Goal: Task Accomplishment & Management: Use online tool/utility

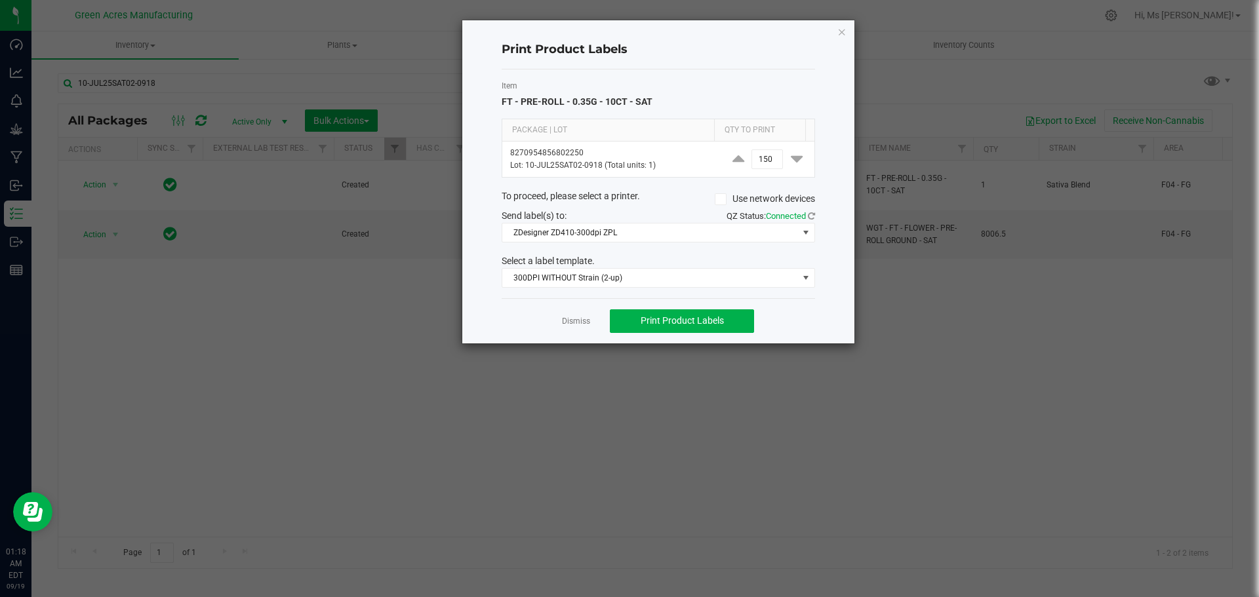
click at [871, 489] on ngb-modal-window "Print Product Labels Item FT - PRE-ROLL - 0.35G - 10CT - SAT Package | Lot Qty …" at bounding box center [634, 298] width 1269 height 597
click at [731, 321] on button "Print Product Labels" at bounding box center [682, 322] width 144 height 24
click at [578, 318] on link "Dismiss" at bounding box center [576, 321] width 28 height 11
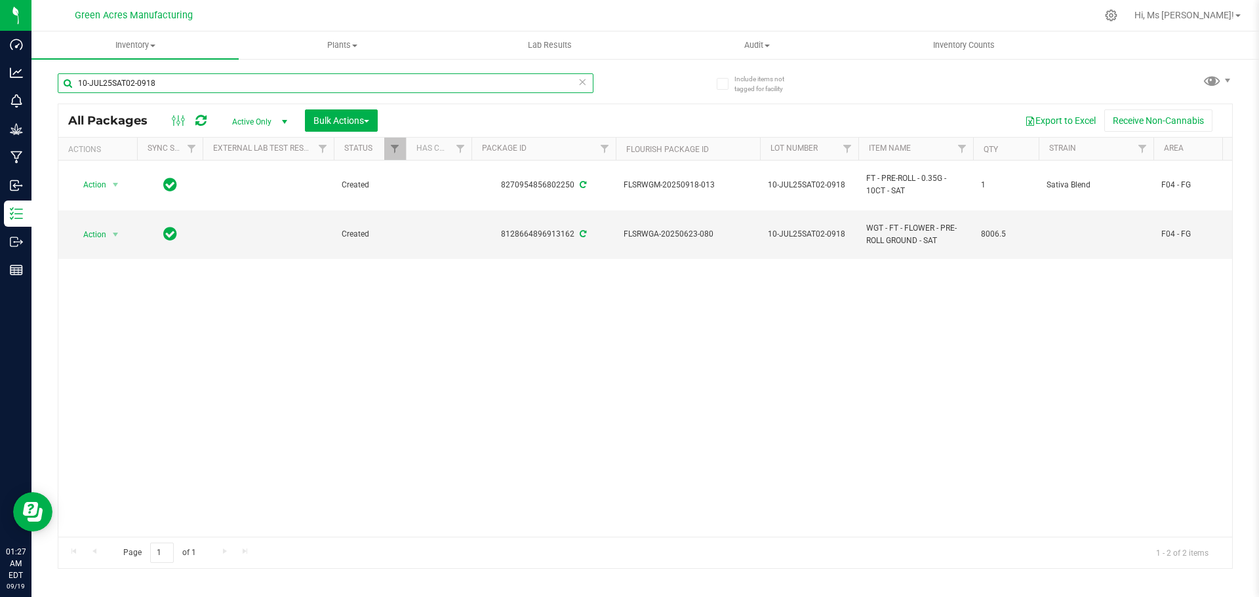
click at [252, 83] on input "10-JUL25SAT02-0918" at bounding box center [326, 83] width 536 height 20
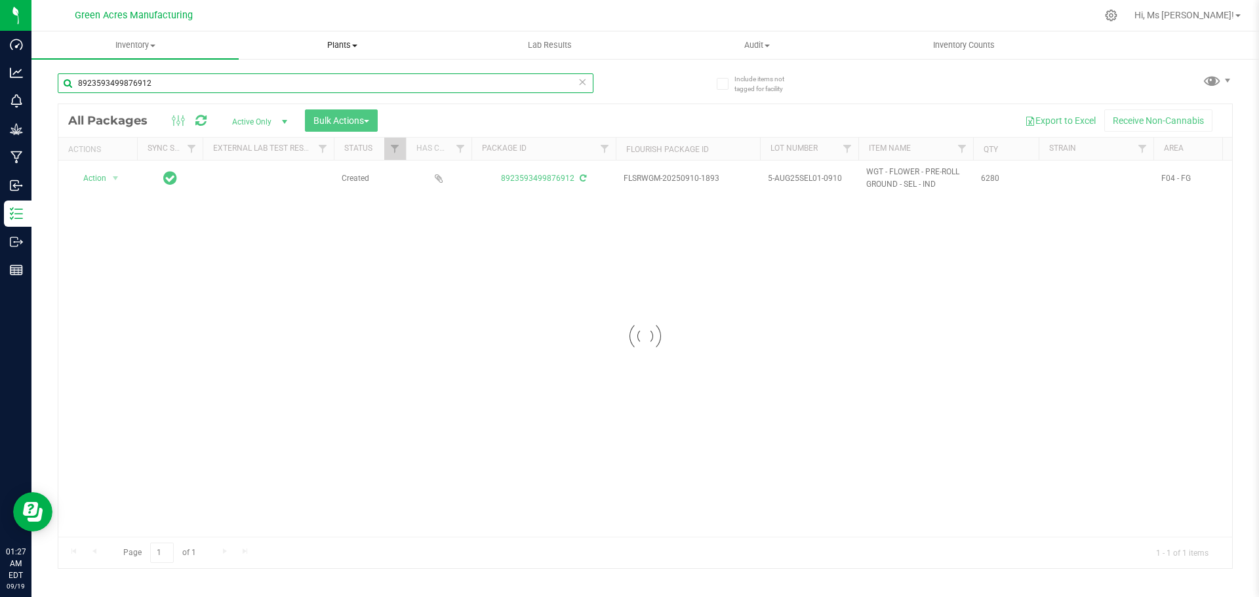
type input "8923593499876912"
drag, startPoint x: 312, startPoint y: 54, endPoint x: 783, endPoint y: 471, distance: 629.0
click at [784, 475] on div at bounding box center [645, 336] width 1174 height 464
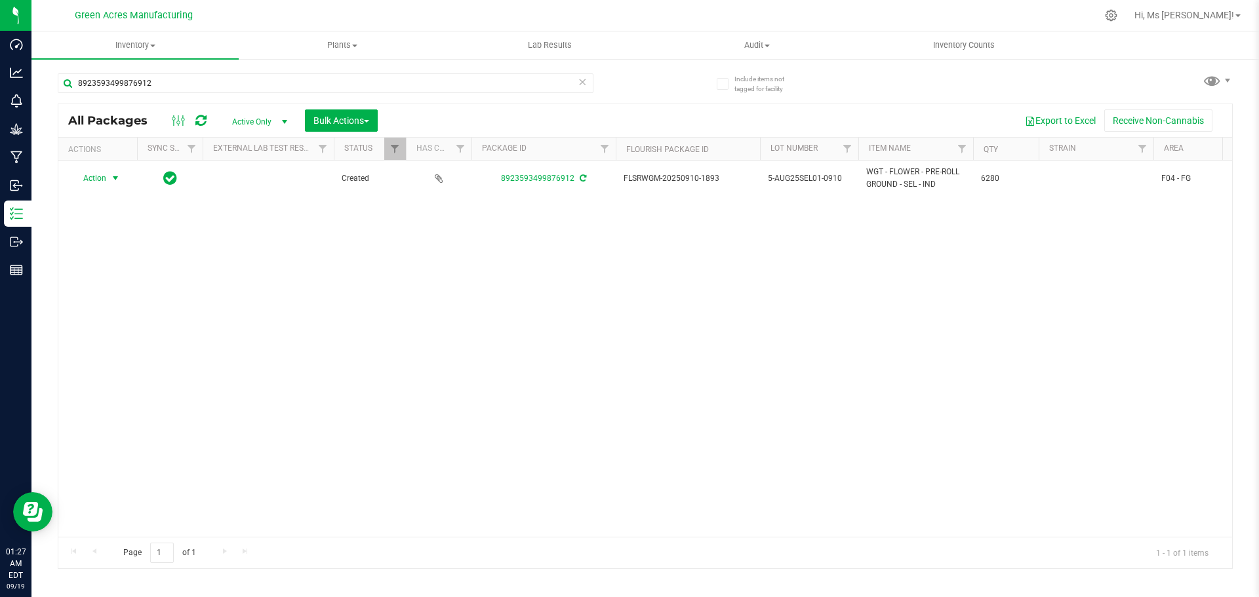
click at [117, 177] on span "select" at bounding box center [115, 178] width 10 height 10
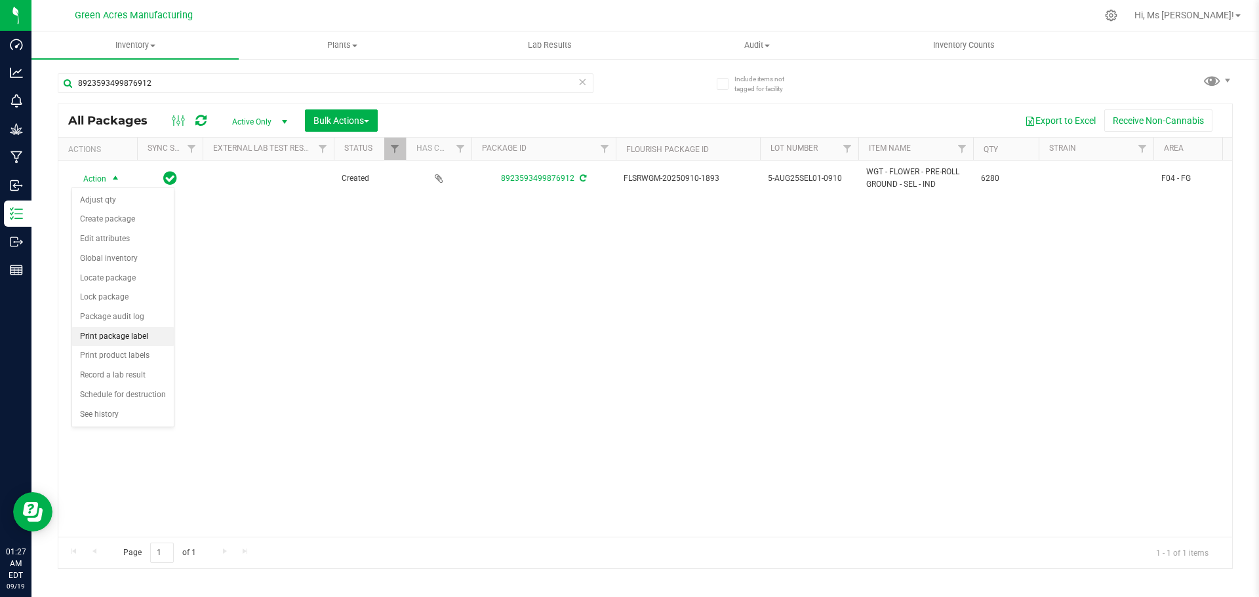
click at [153, 337] on li "Print package label" at bounding box center [123, 337] width 102 height 20
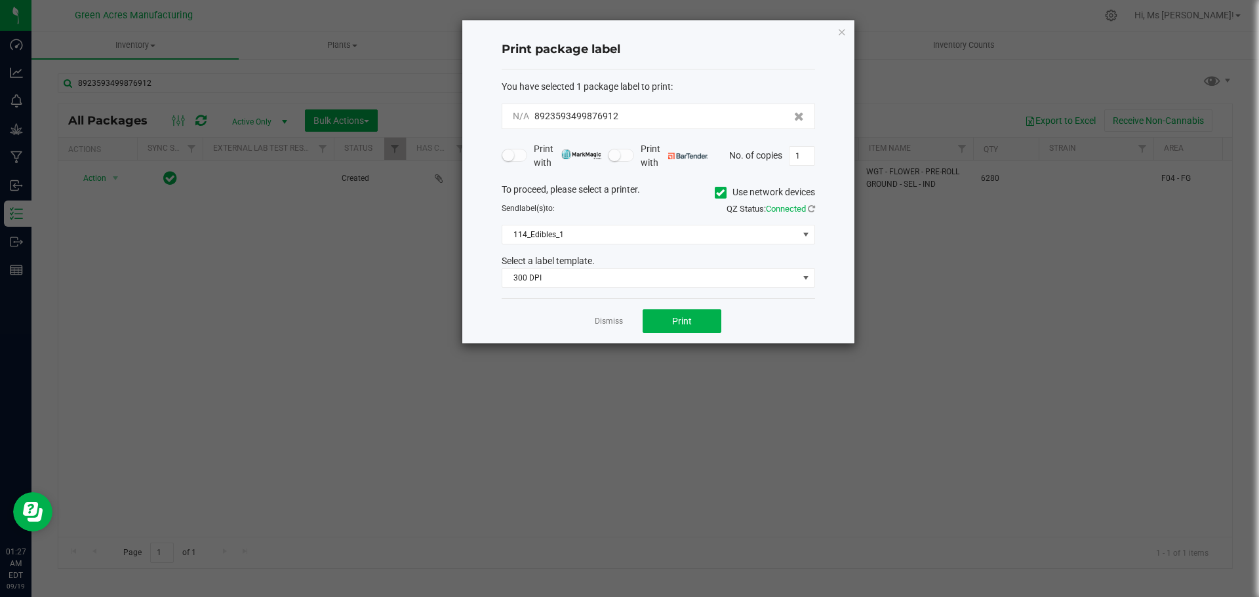
click at [712, 192] on div "To proceed, please select a printer. Use network devices" at bounding box center [658, 193] width 333 height 20
click at [719, 193] on icon at bounding box center [720, 193] width 9 height 0
click at [0, 0] on input "Use network devices" at bounding box center [0, 0] width 0 height 0
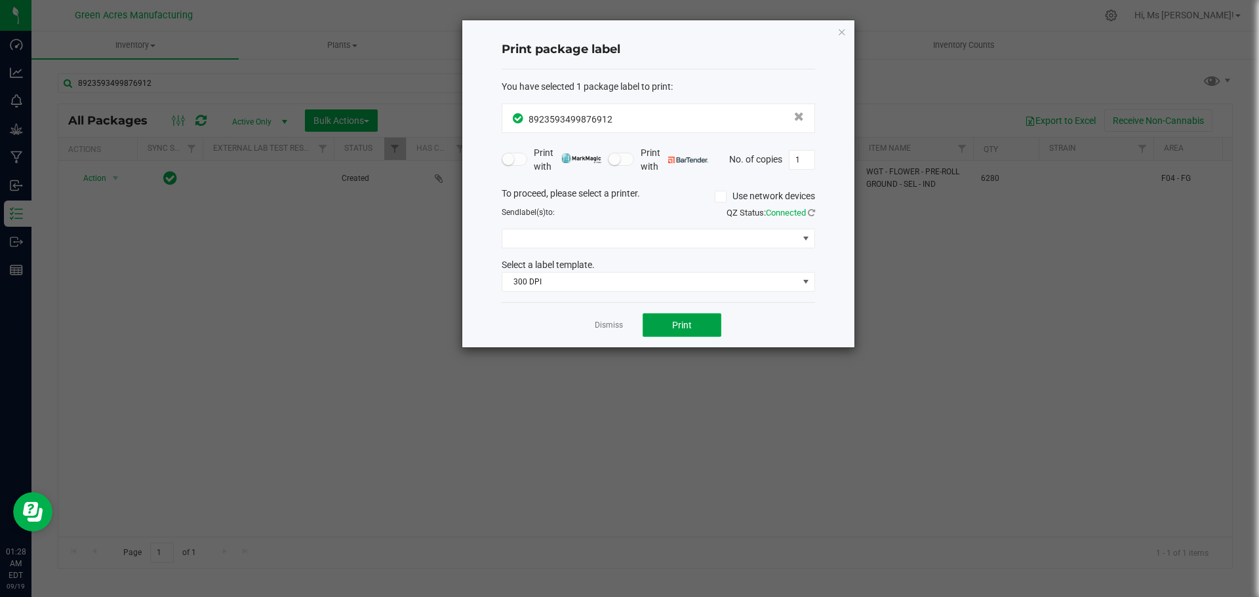
click at [701, 331] on button "Print" at bounding box center [682, 325] width 79 height 24
click at [704, 323] on button "Print" at bounding box center [682, 325] width 79 height 24
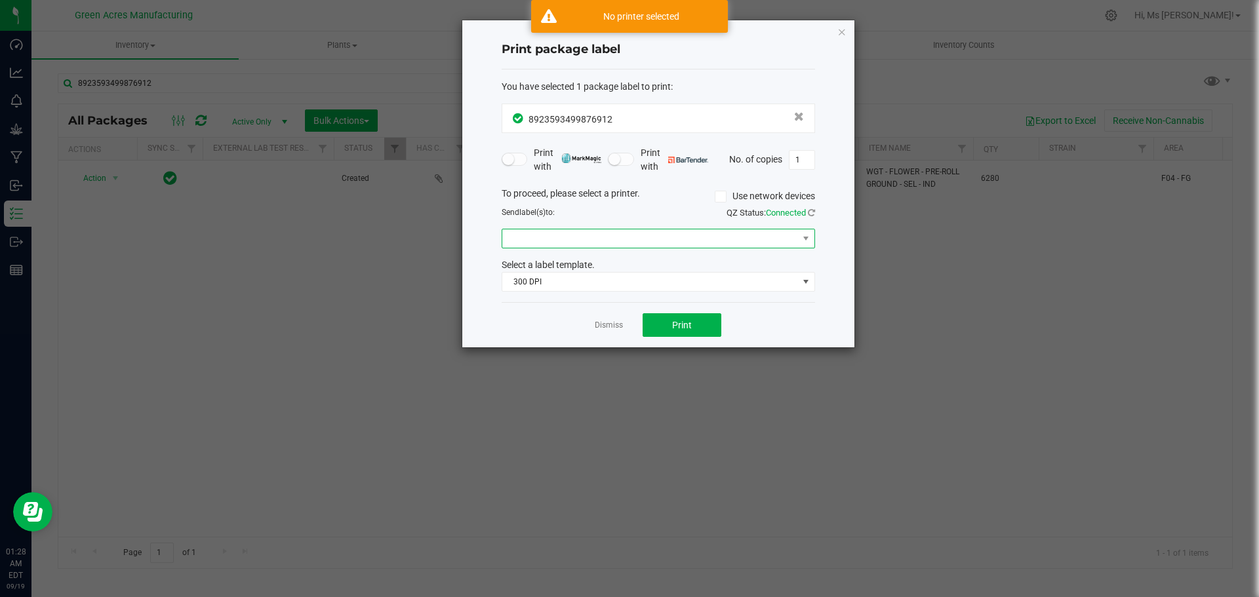
click at [744, 235] on span at bounding box center [650, 239] width 296 height 18
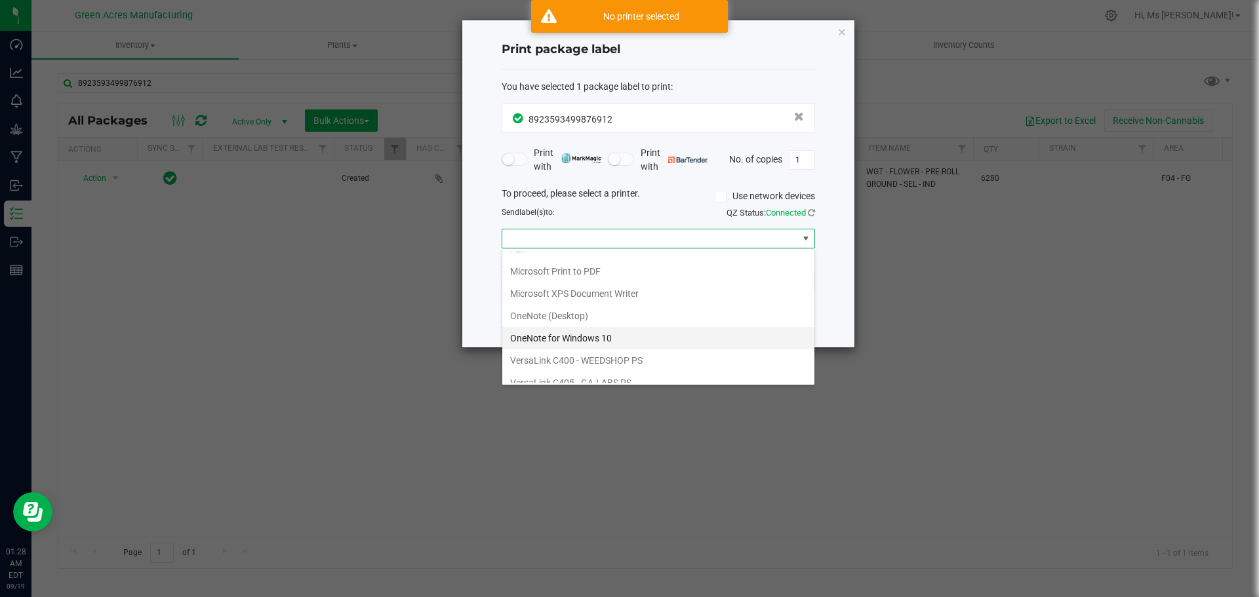
scroll to position [70, 0]
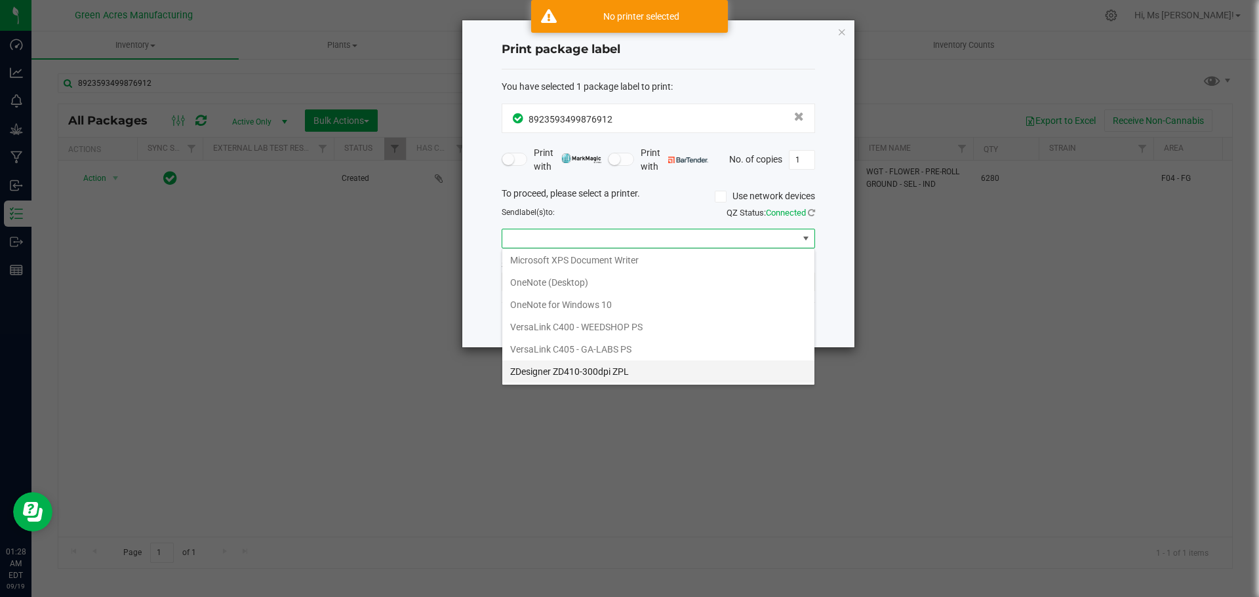
click at [567, 367] on ZPL "ZDesigner ZD410-300dpi ZPL" at bounding box center [658, 372] width 312 height 22
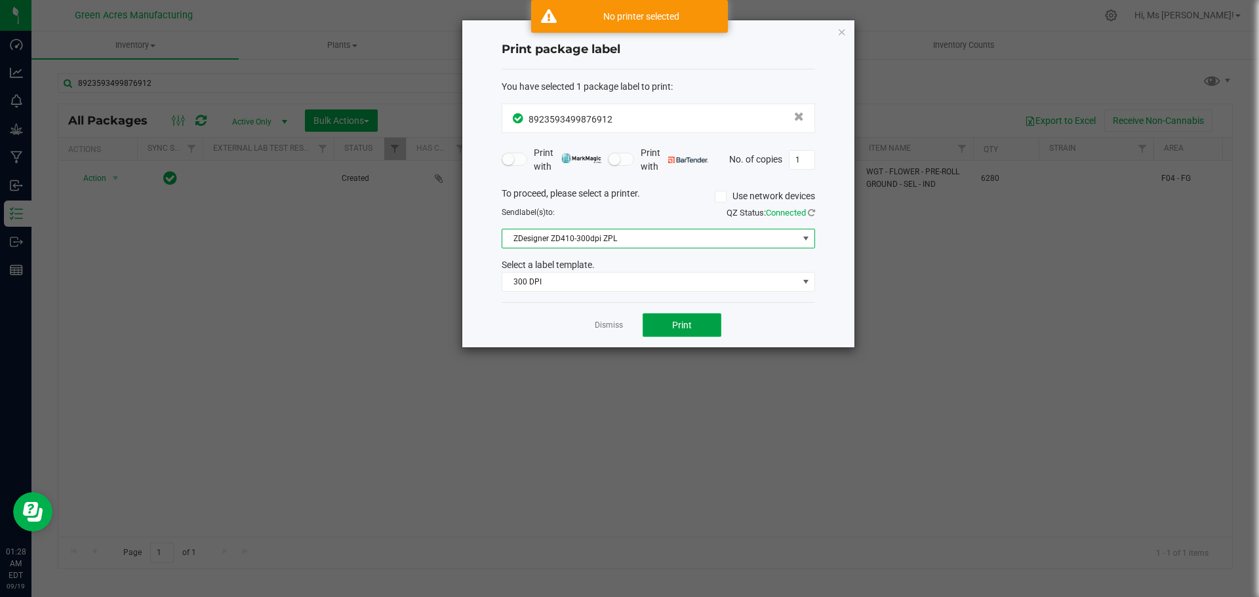
click at [666, 330] on button "Print" at bounding box center [682, 325] width 79 height 24
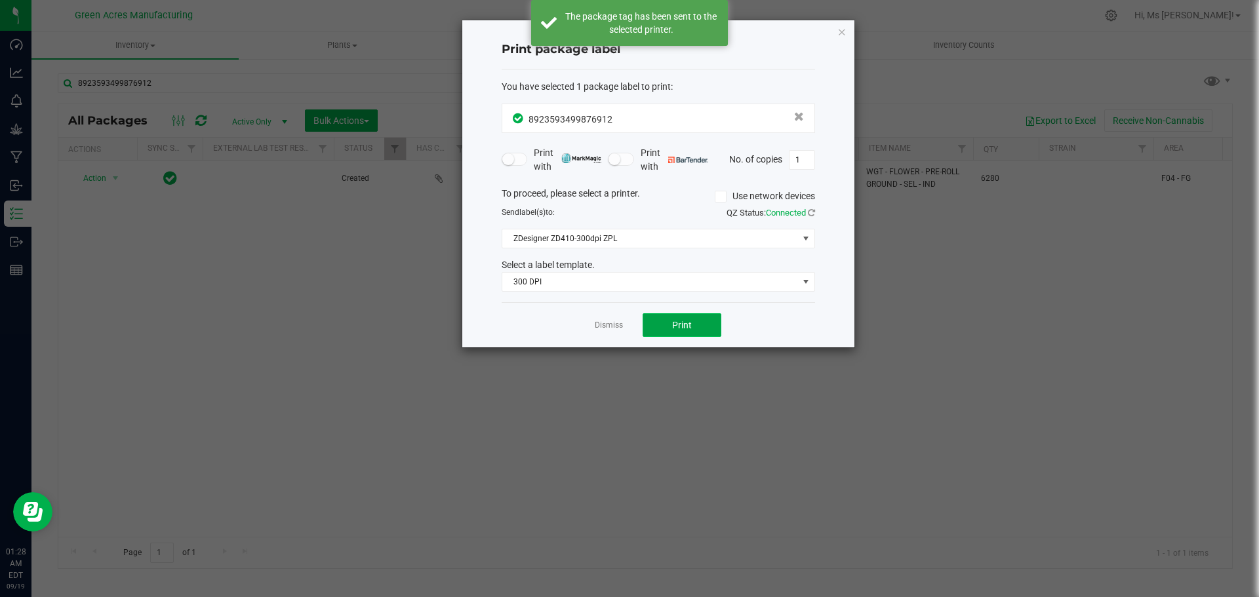
click at [666, 330] on button "Print" at bounding box center [682, 325] width 79 height 24
